Goal: Task Accomplishment & Management: Manage account settings

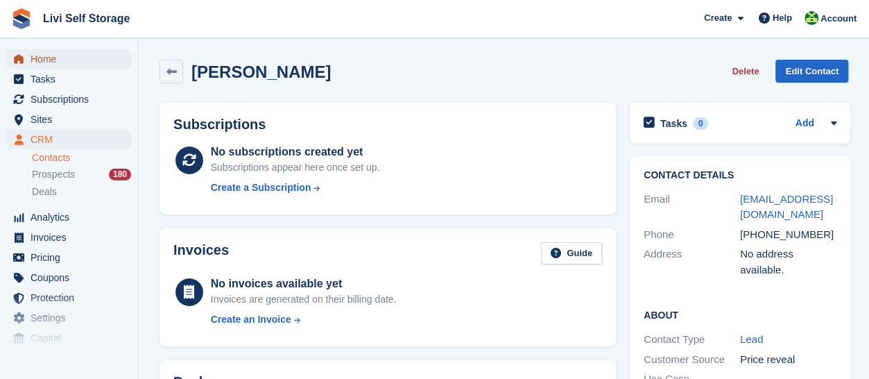
click at [39, 61] on span "Home" at bounding box center [72, 58] width 83 height 19
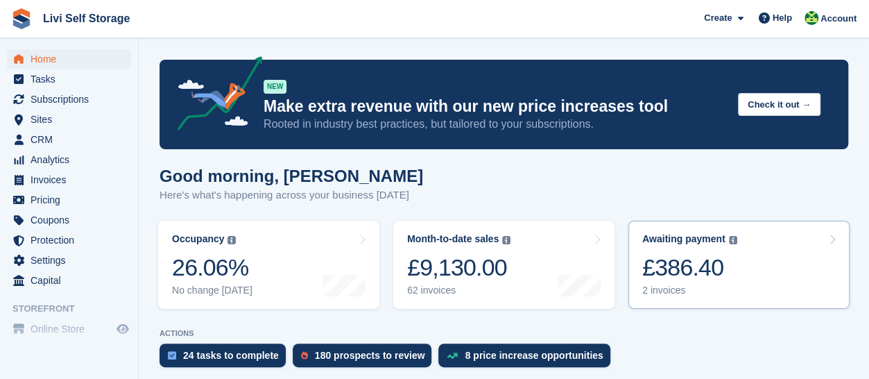
click at [684, 275] on div "£386.40" at bounding box center [689, 267] width 95 height 28
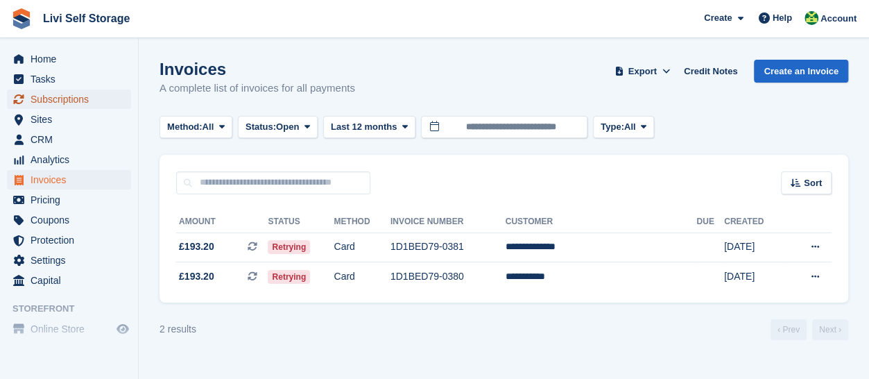
click at [60, 102] on span "Subscriptions" at bounding box center [72, 99] width 83 height 19
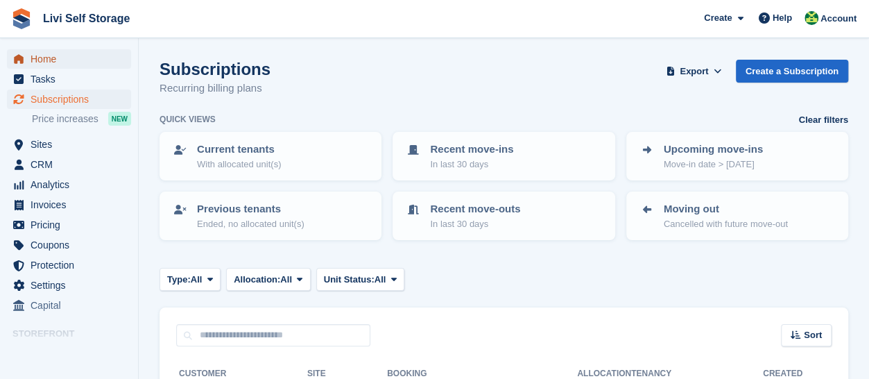
click at [44, 65] on span "Home" at bounding box center [72, 58] width 83 height 19
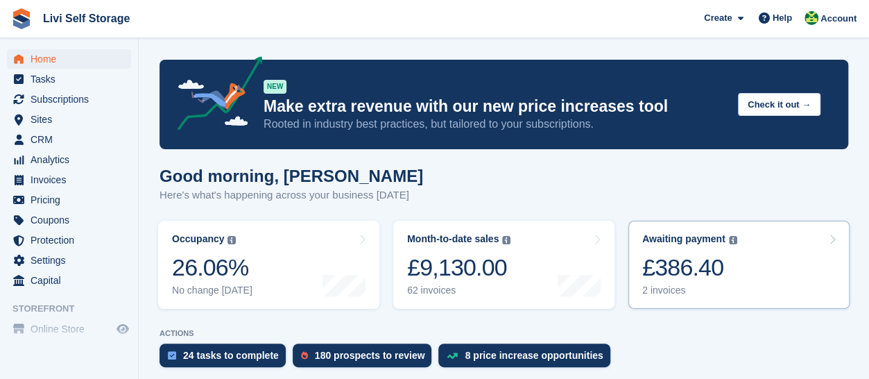
click at [656, 277] on div "£386.40" at bounding box center [689, 267] width 95 height 28
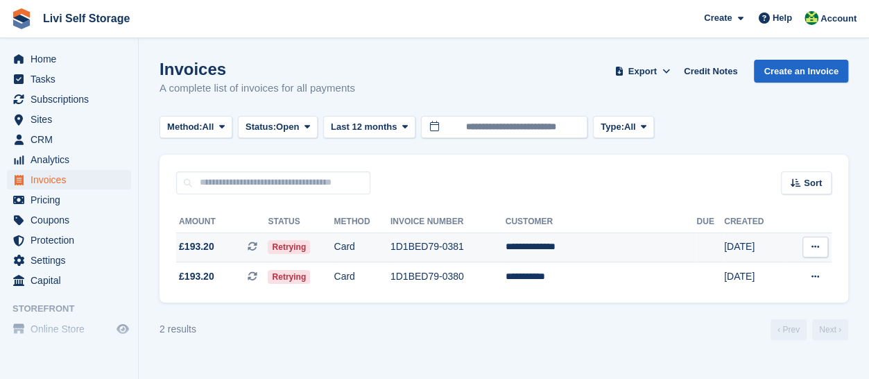
click at [308, 250] on span "Retrying" at bounding box center [289, 247] width 42 height 14
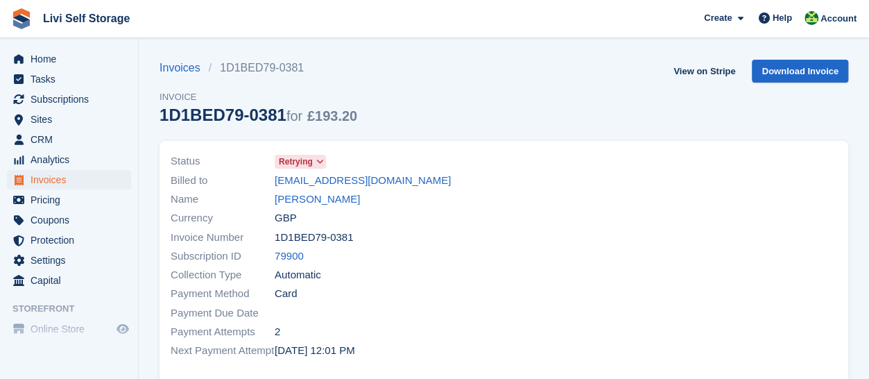
click at [320, 163] on icon at bounding box center [320, 161] width 8 height 8
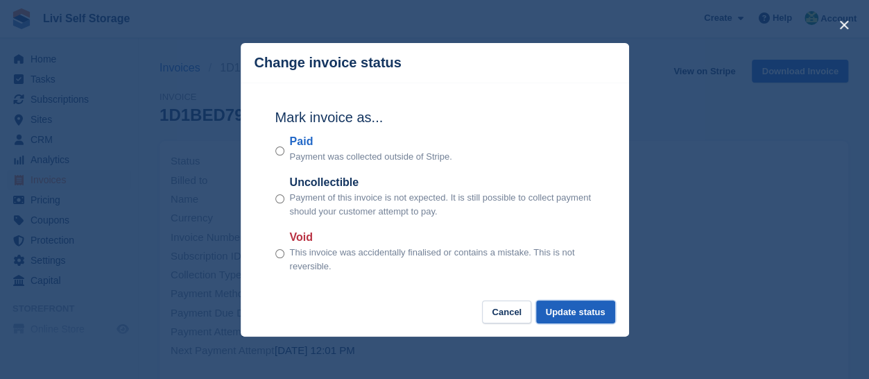
click at [590, 318] on button "Update status" at bounding box center [575, 311] width 79 height 23
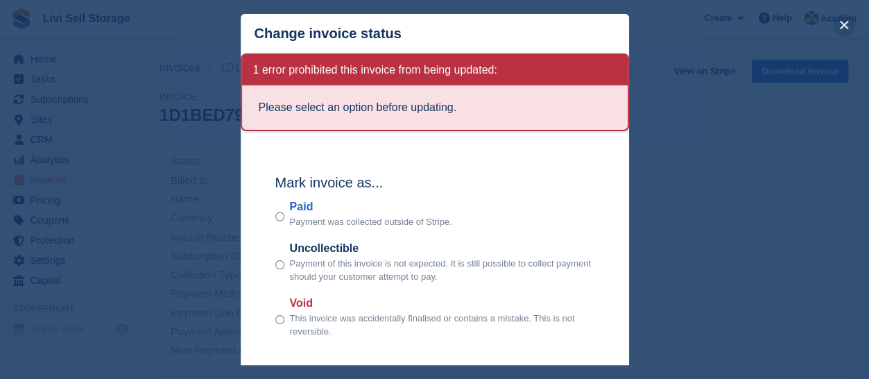
click at [844, 24] on button "close" at bounding box center [844, 25] width 22 height 22
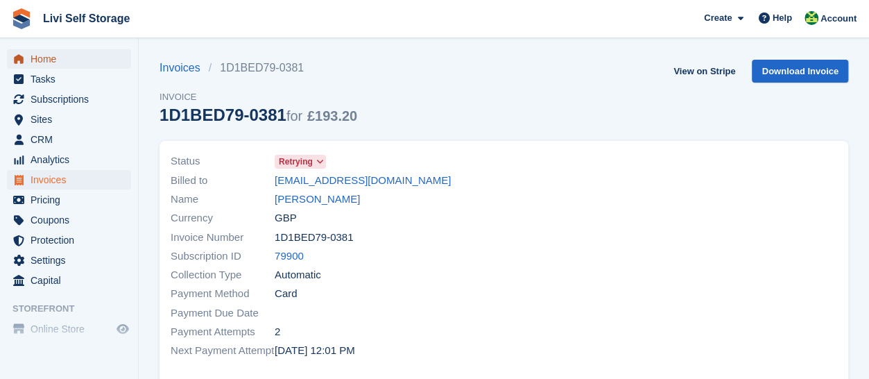
click at [55, 65] on span "Home" at bounding box center [72, 58] width 83 height 19
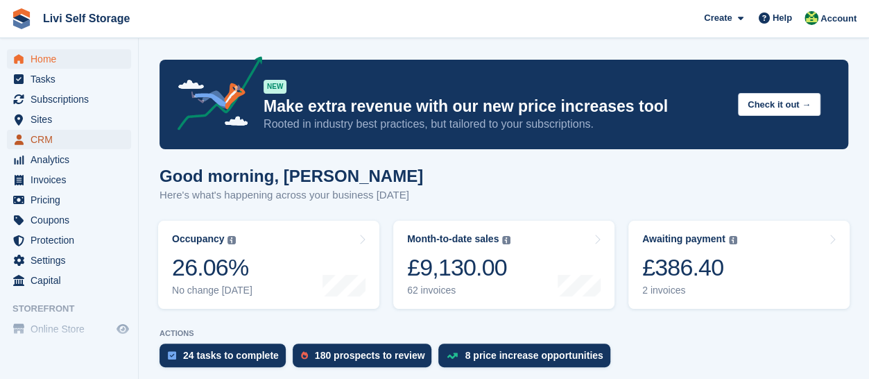
click at [59, 141] on span "CRM" at bounding box center [72, 139] width 83 height 19
